Goal: Find specific page/section: Find specific page/section

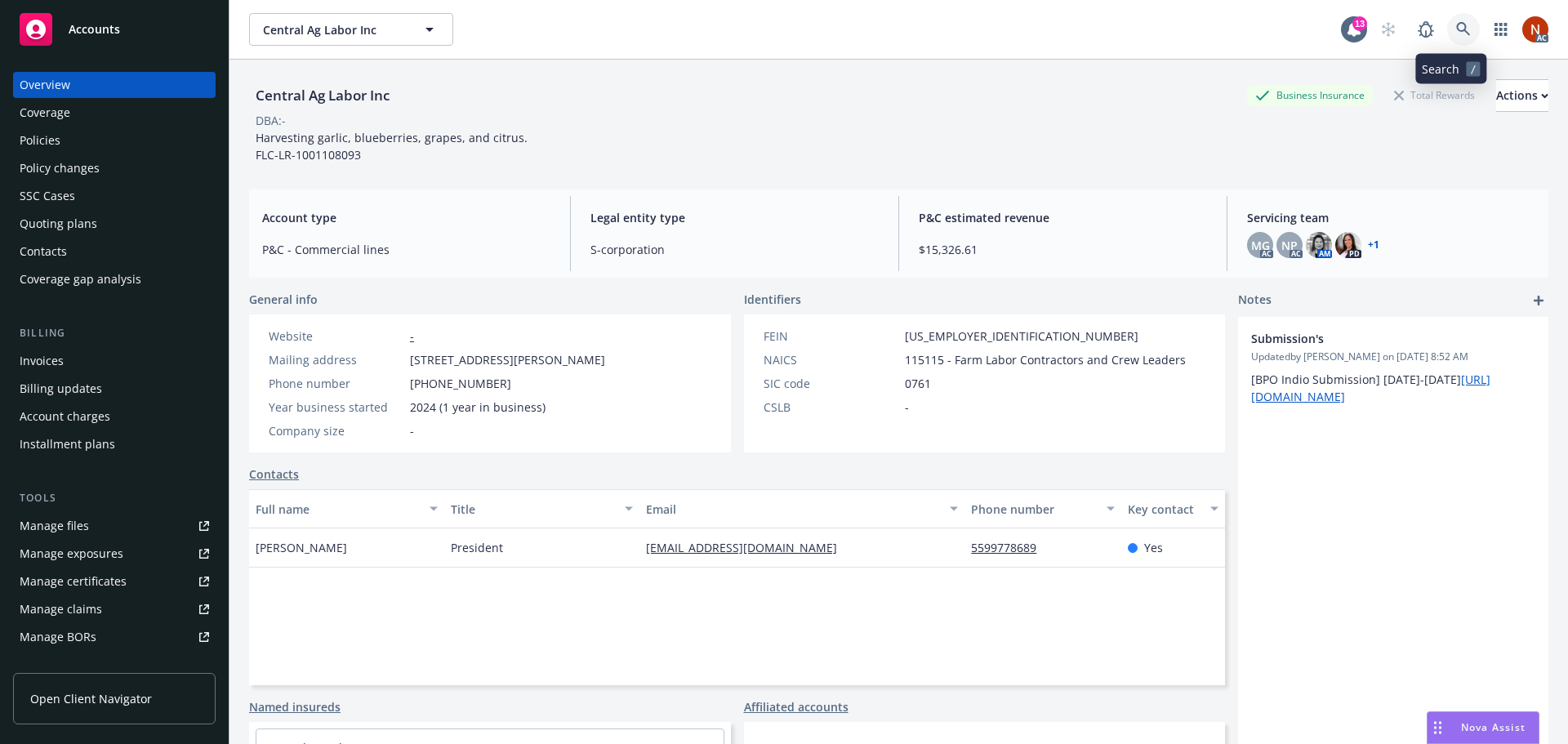
click at [1455, 22] on icon at bounding box center [1463, 29] width 15 height 15
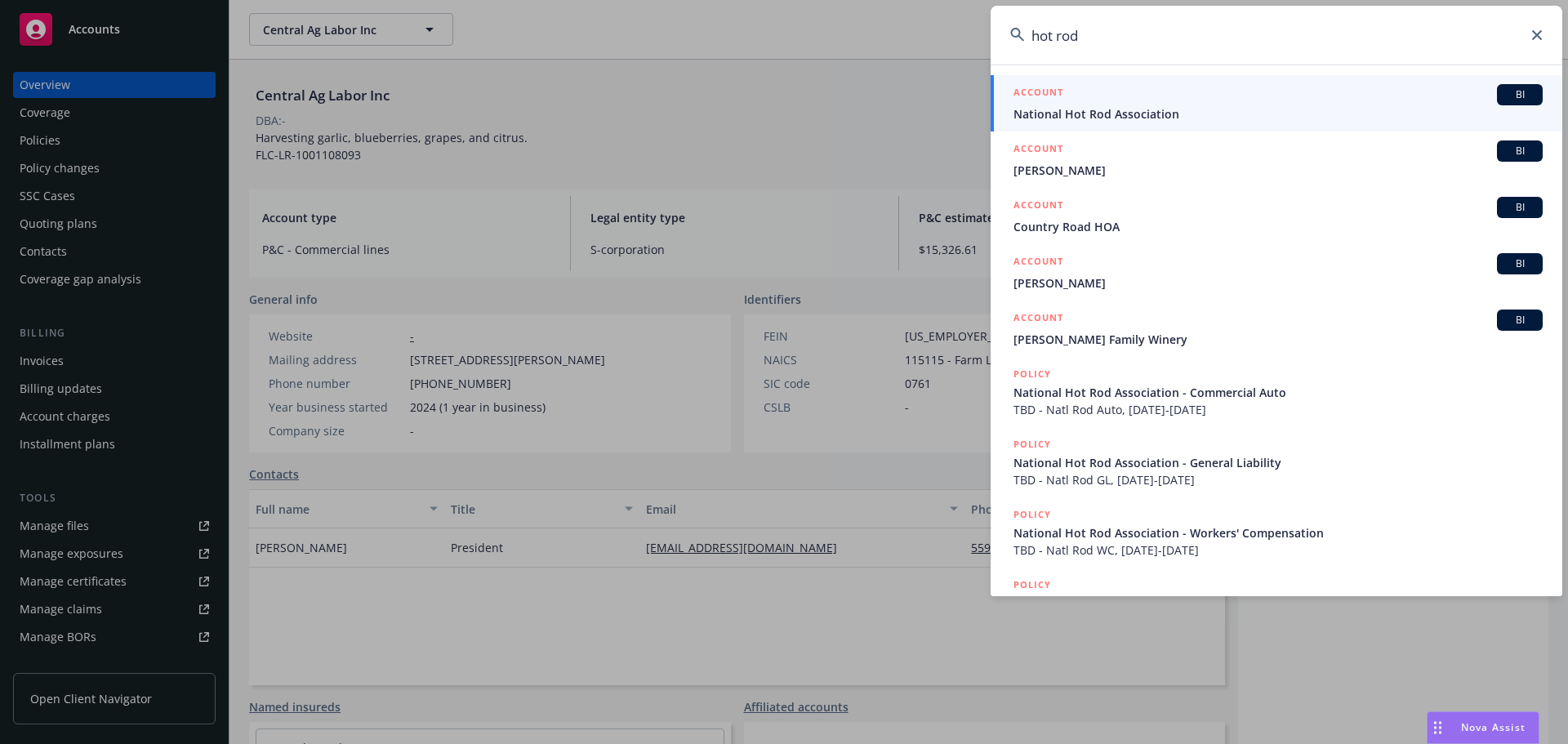
type input "hot rod"
click at [1195, 107] on span "National Hot Rod Association" at bounding box center [1278, 114] width 529 height 18
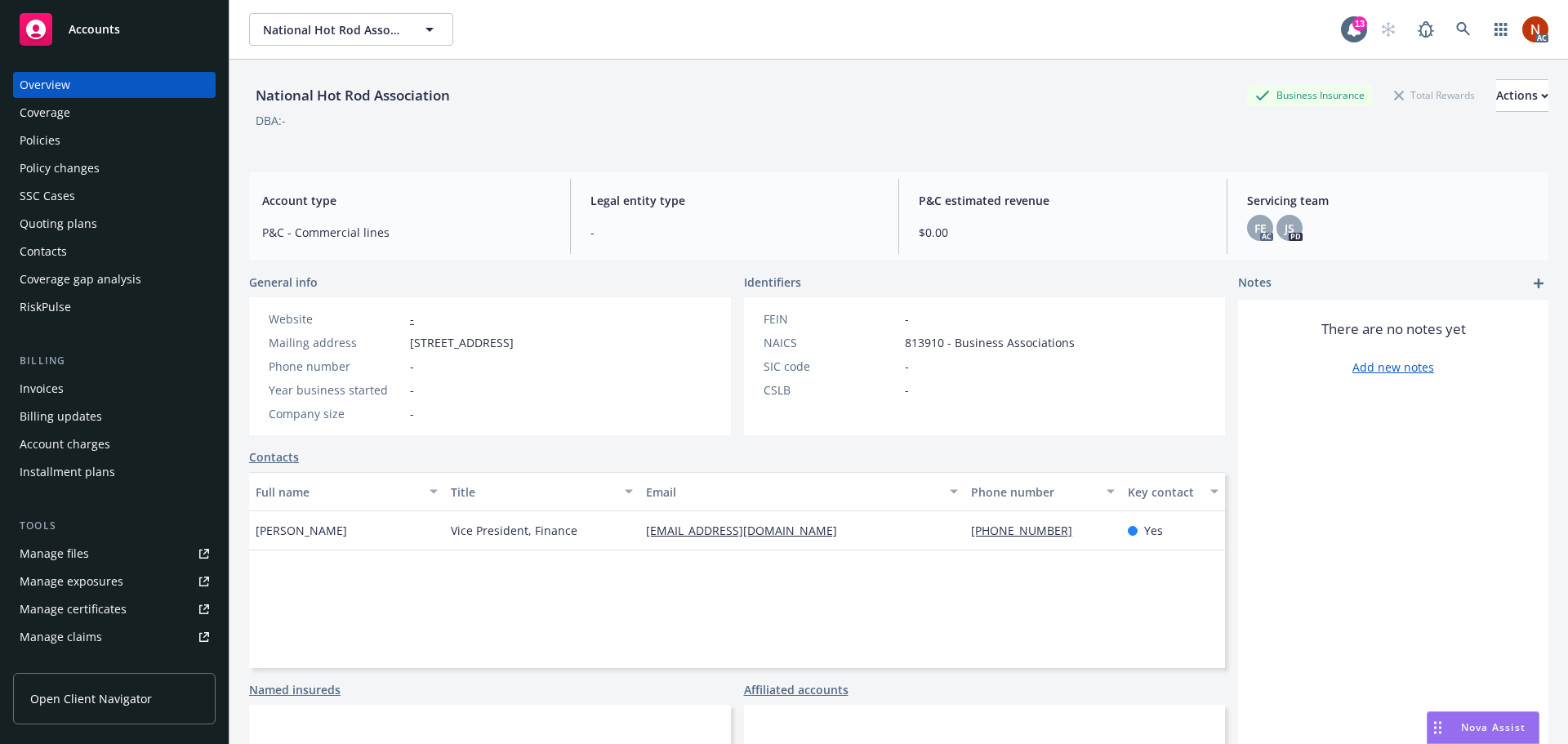
click at [92, 312] on div "RiskPulse" at bounding box center [114, 307] width 190 height 26
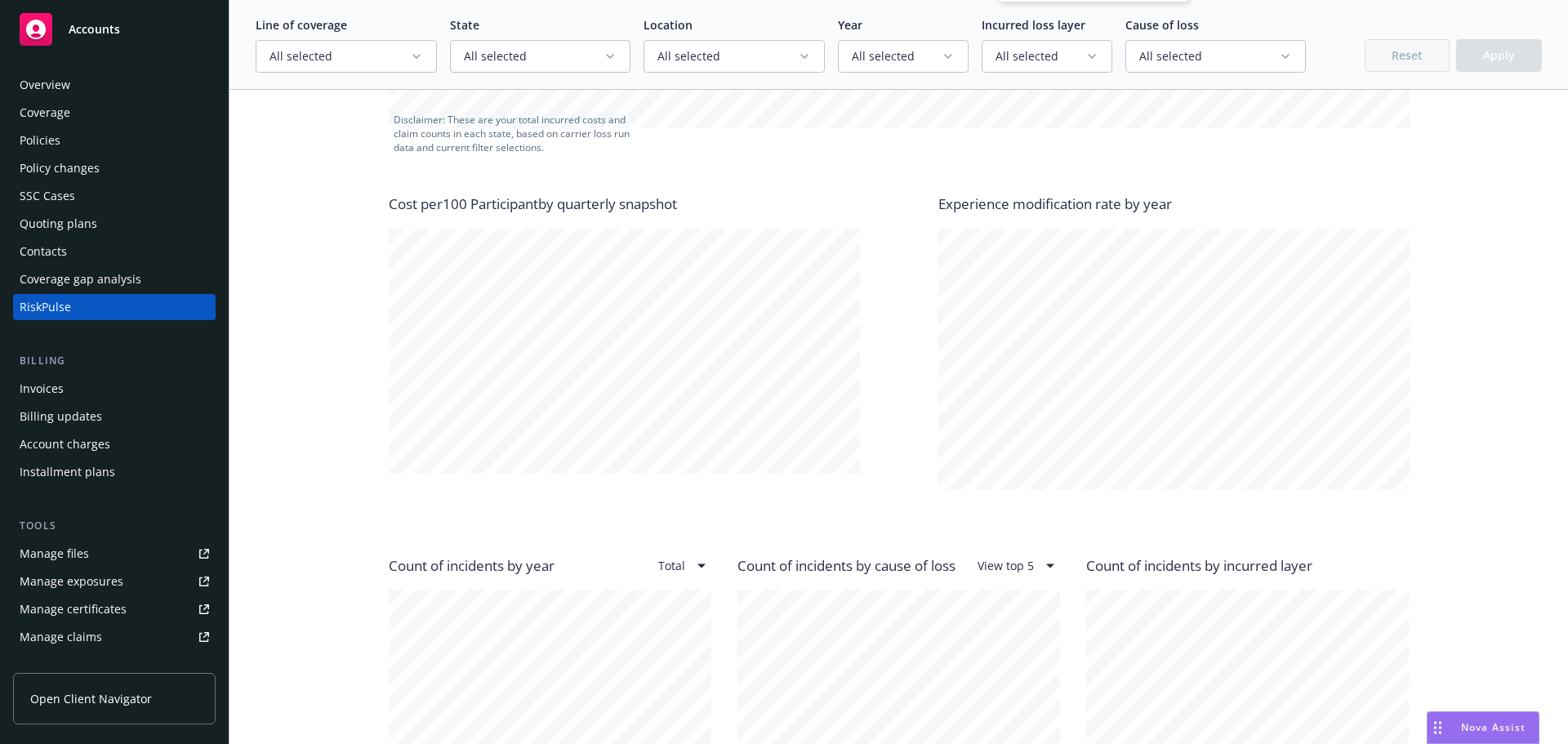
scroll to position [981, 0]
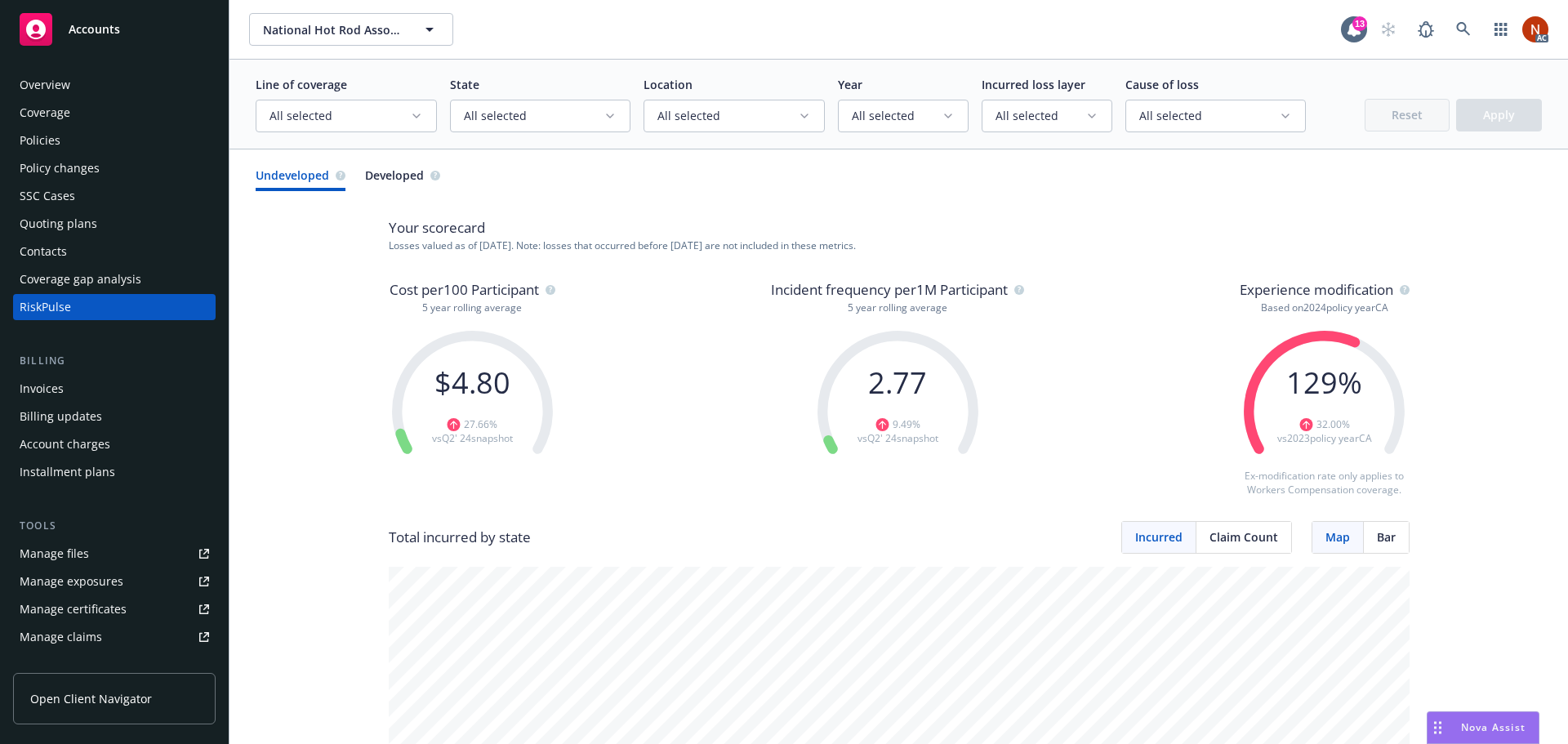
scroll to position [981, 0]
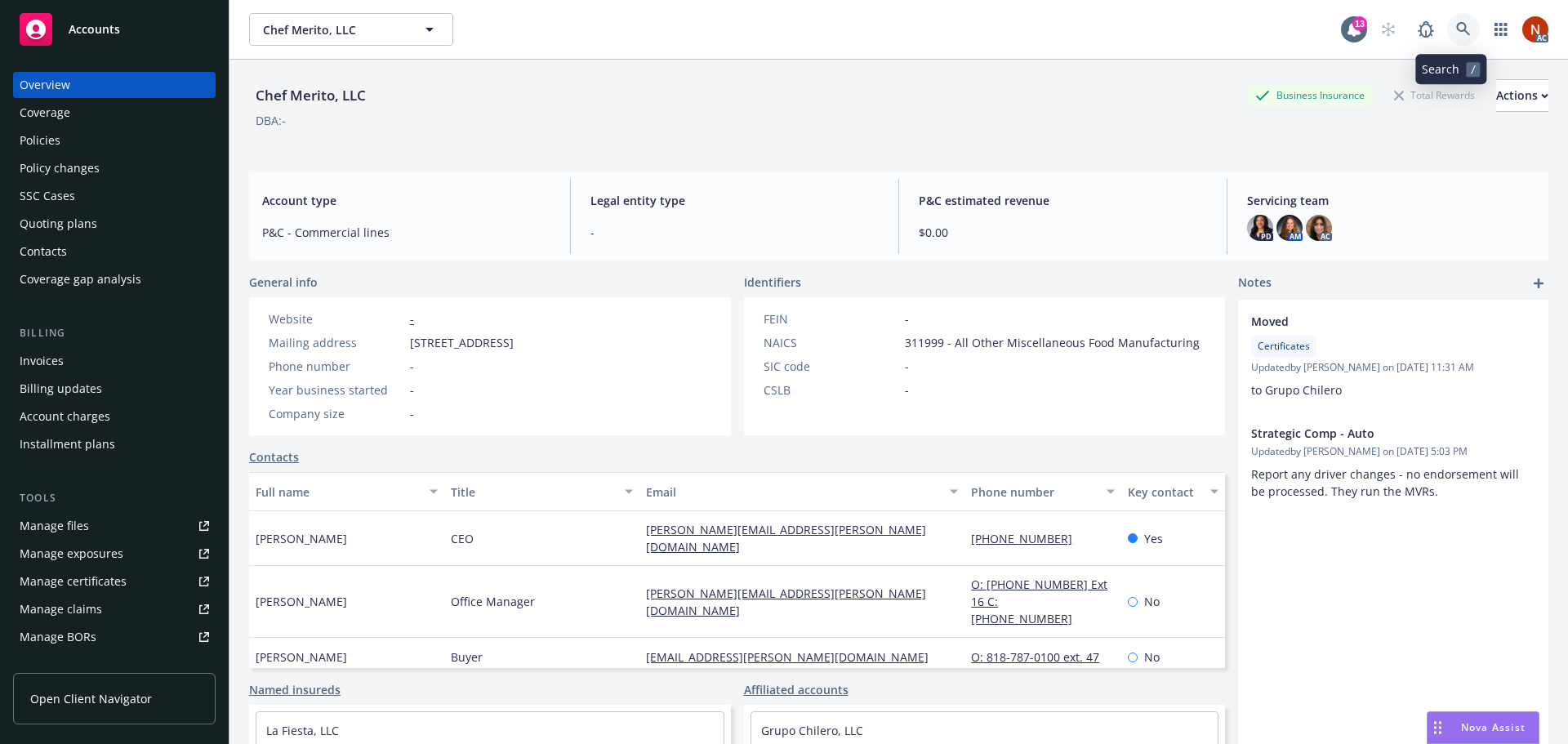
click at [1455, 24] on link at bounding box center [1463, 29] width 33 height 33
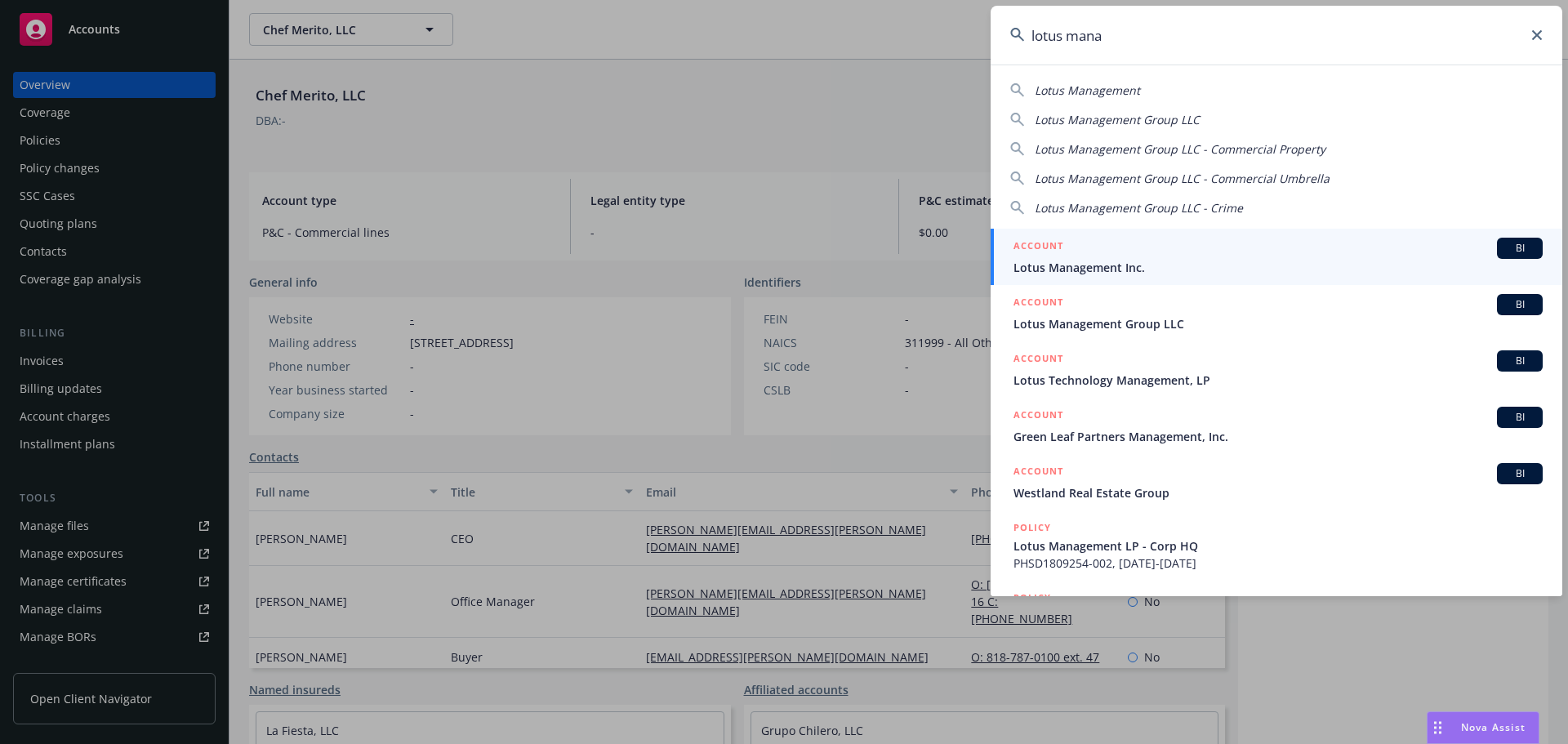
type input "lotus mana"
click at [1192, 266] on span "Lotus Management Inc." at bounding box center [1278, 268] width 529 height 18
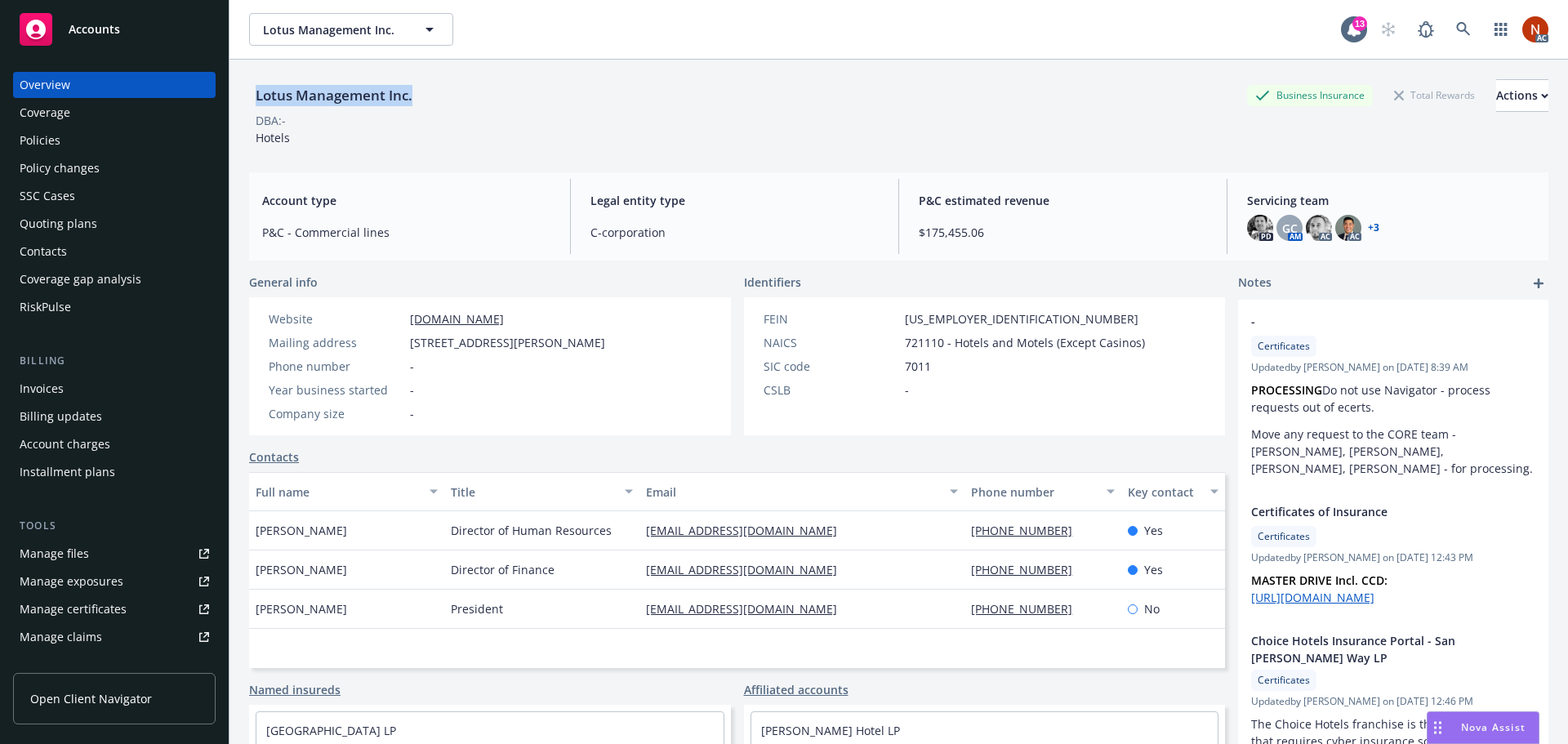
drag, startPoint x: 428, startPoint y: 92, endPoint x: 256, endPoint y: 98, distance: 172.1
click at [253, 98] on div "Lotus Management Inc. Business Insurance Total Rewards Actions" at bounding box center [898, 95] width 1299 height 33
copy div "Lotus Management Inc."
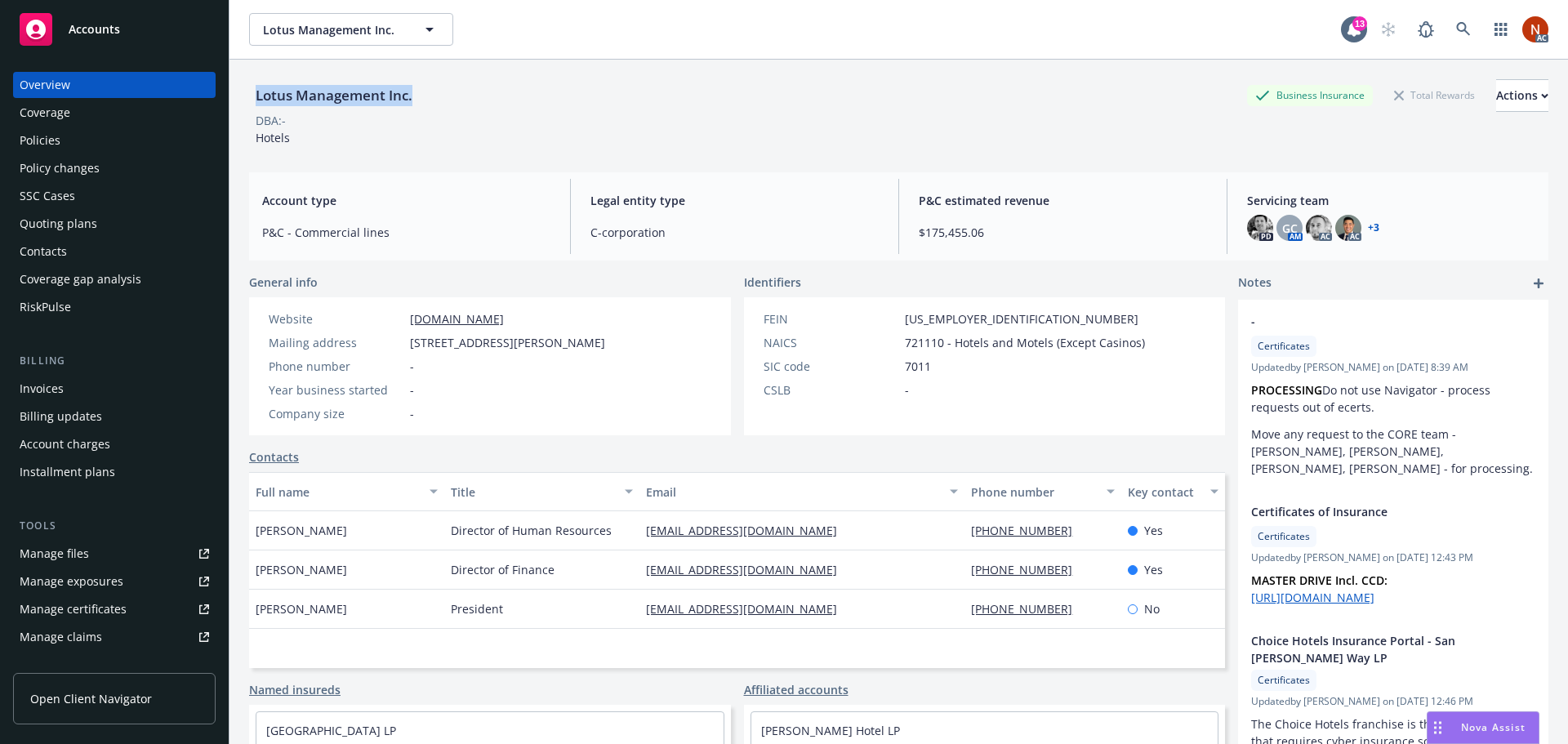
copy div "Lotus Management Inc."
drag, startPoint x: 933, startPoint y: 341, endPoint x: 900, endPoint y: 344, distance: 33.1
click at [904, 344] on span "721110 - Hotels and Motels (Except Casinos)" at bounding box center [1024, 343] width 240 height 18
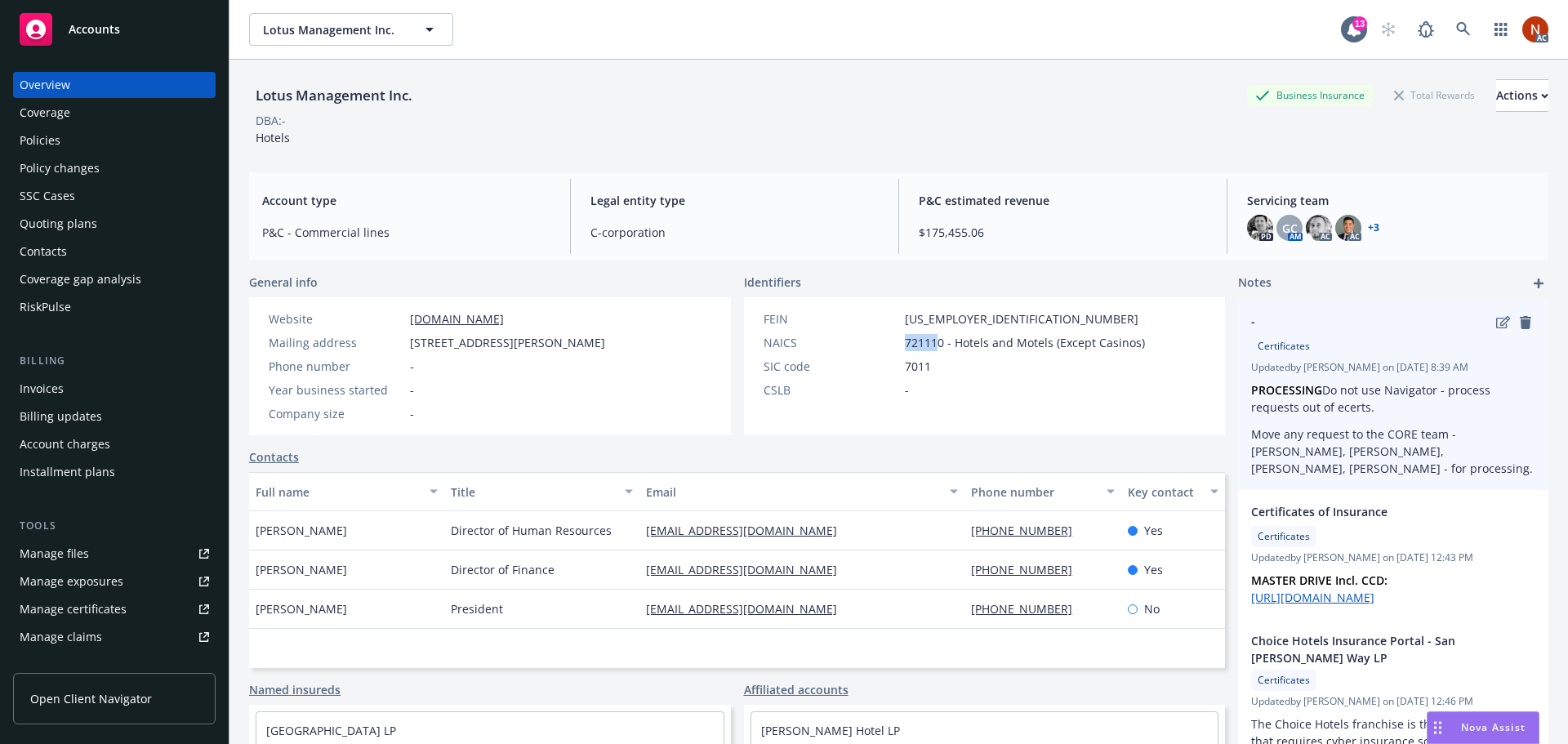
copy span "72111"
